Goal: Task Accomplishment & Management: Manage account settings

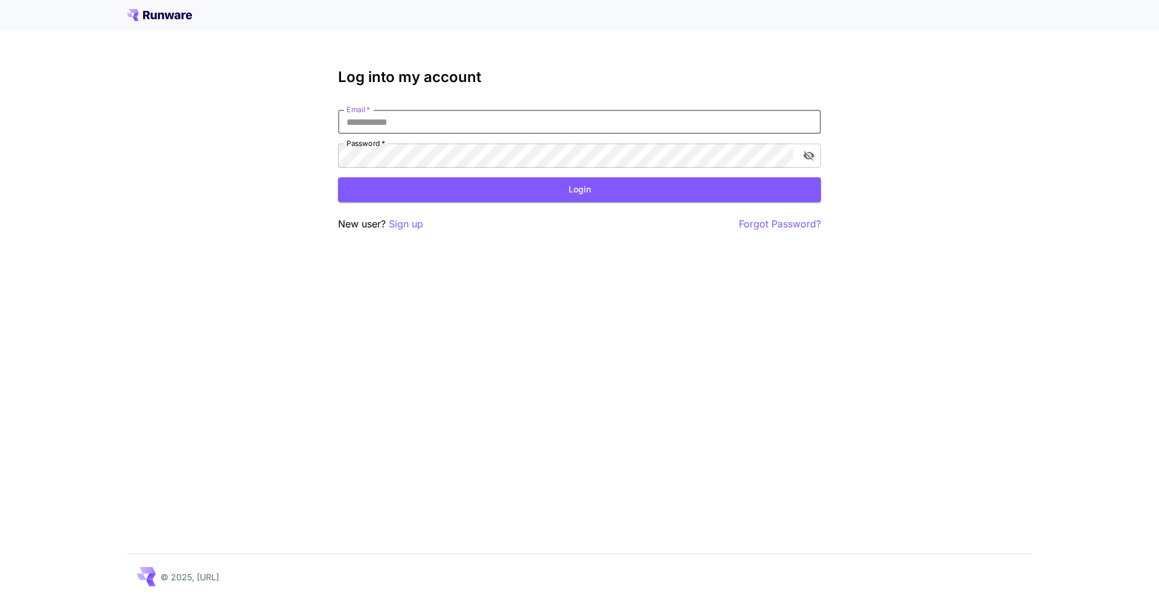
click at [405, 127] on input "Email   *" at bounding box center [579, 122] width 483 height 24
type input "**********"
click button "Login" at bounding box center [579, 189] width 483 height 25
